Goal: Answer question/provide support: Share knowledge or assist other users

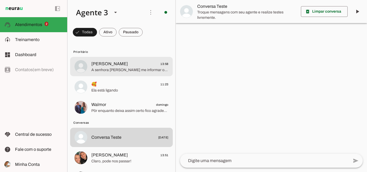
click at [142, 67] on span "A senhora [PERSON_NAME] me informar o seu bloco no endereço?" at bounding box center [129, 69] width 77 height 5
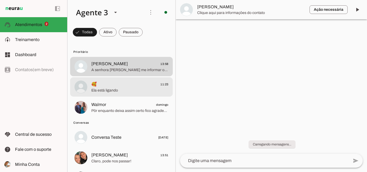
click at [113, 88] on span "Ela está ligando" at bounding box center [129, 90] width 77 height 5
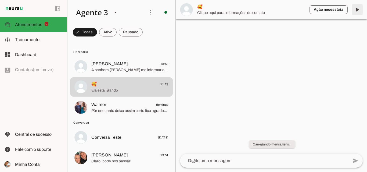
click at [357, 9] on span at bounding box center [357, 9] width 13 height 13
click at [358, 12] on md-item "Ação necessária O Agente detectou que uma ação humana é necessária, resolva a q…" at bounding box center [271, 9] width 191 height 19
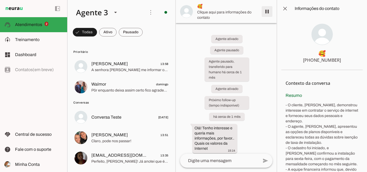
click at [269, 14] on span at bounding box center [266, 11] width 13 height 13
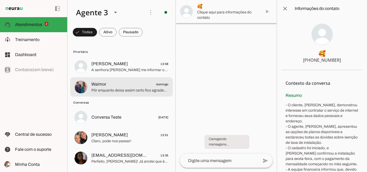
click at [130, 89] on span "Pôr enquanto deixa assim certo fico agradecido pela atenção muito obrigado" at bounding box center [129, 90] width 77 height 5
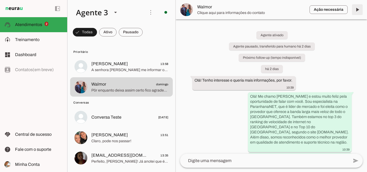
click at [358, 10] on span at bounding box center [357, 9] width 13 height 13
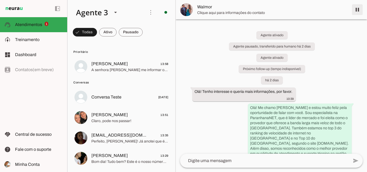
click at [354, 12] on span at bounding box center [357, 9] width 13 height 13
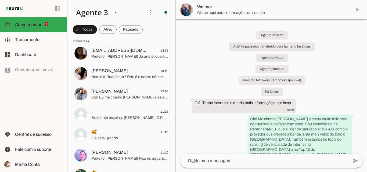
scroll to position [78, 0]
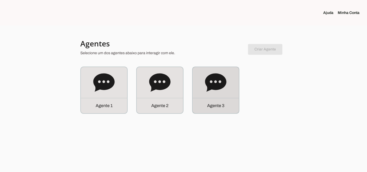
click at [227, 92] on div "Agente 3" at bounding box center [216, 90] width 46 height 46
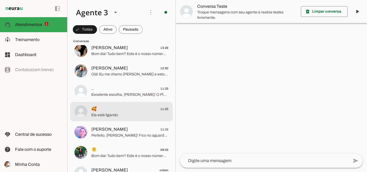
scroll to position [81, 0]
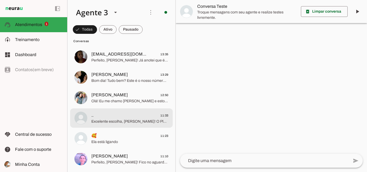
click at [116, 119] on span "Excelente escolha, [PERSON_NAME]! O Plano LARANJA PLUS vai te garantir uma inte…" at bounding box center [129, 121] width 77 height 5
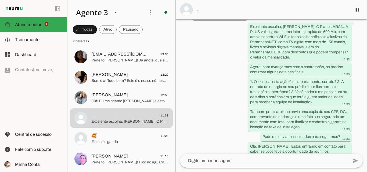
scroll to position [1183, 0]
